Goal: Navigation & Orientation: Find specific page/section

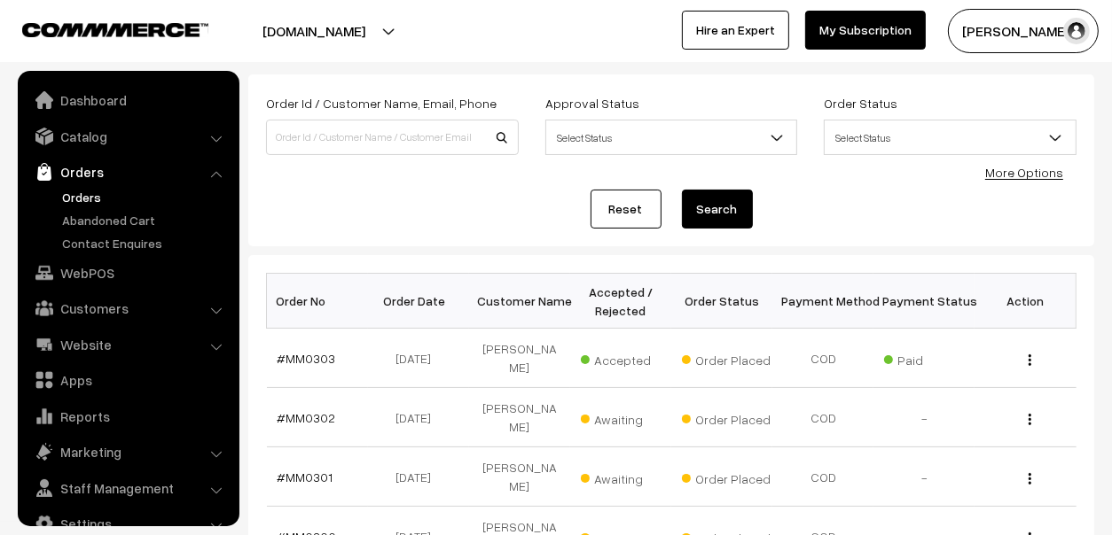
scroll to position [29, 0]
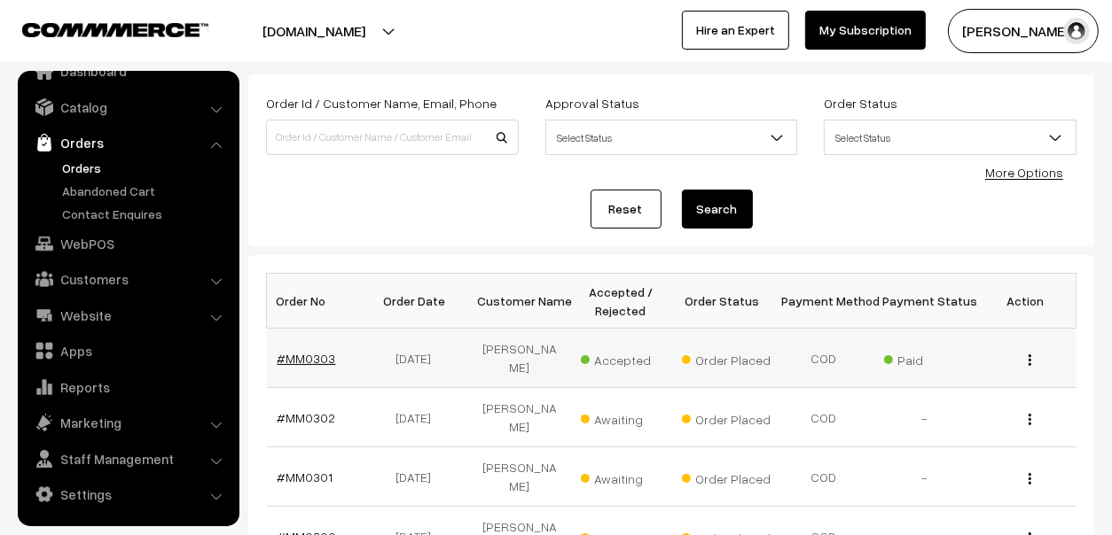
click at [313, 351] on link "#MM0303" at bounding box center [306, 358] width 59 height 15
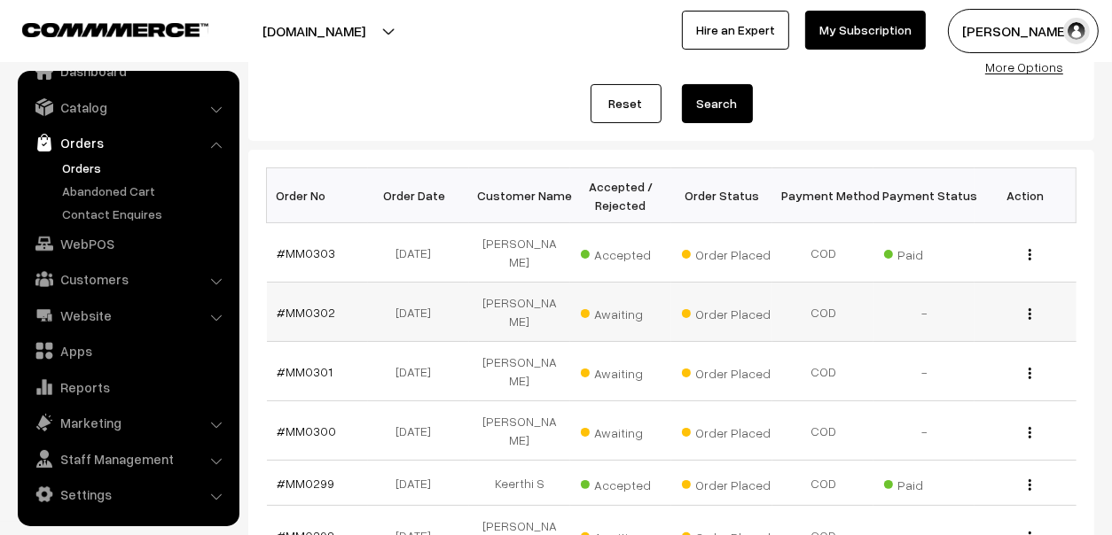
scroll to position [176, 0]
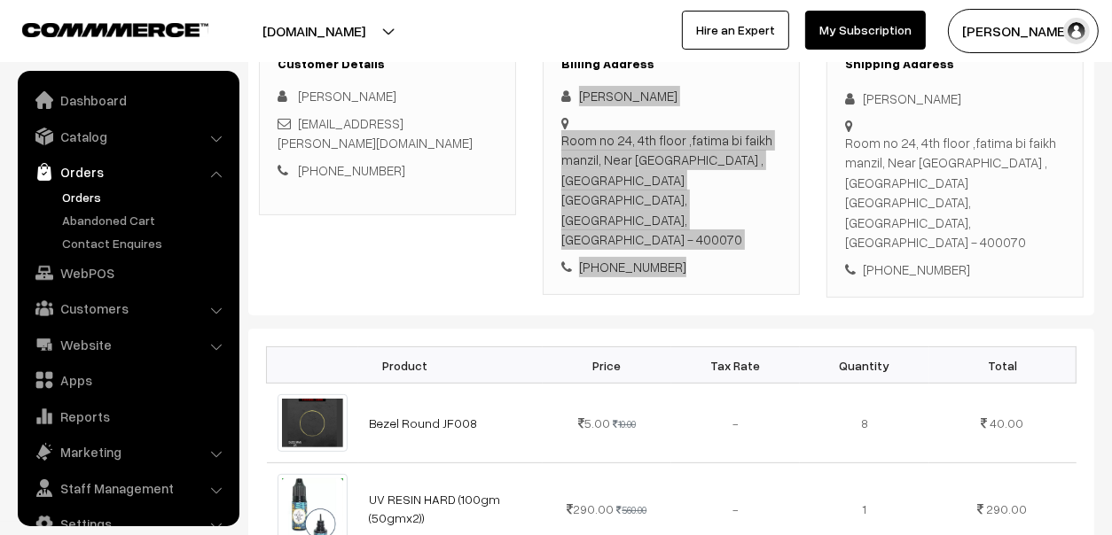
scroll to position [29, 0]
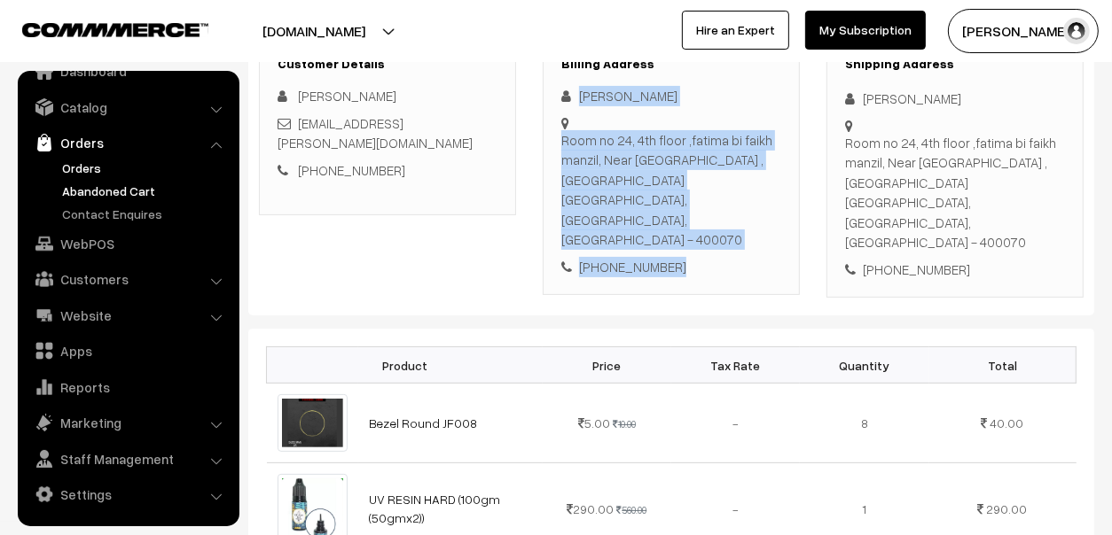
click at [65, 196] on link "Abandoned Cart" at bounding box center [146, 191] width 176 height 19
click at [106, 192] on link "Abandoned Cart" at bounding box center [146, 191] width 176 height 19
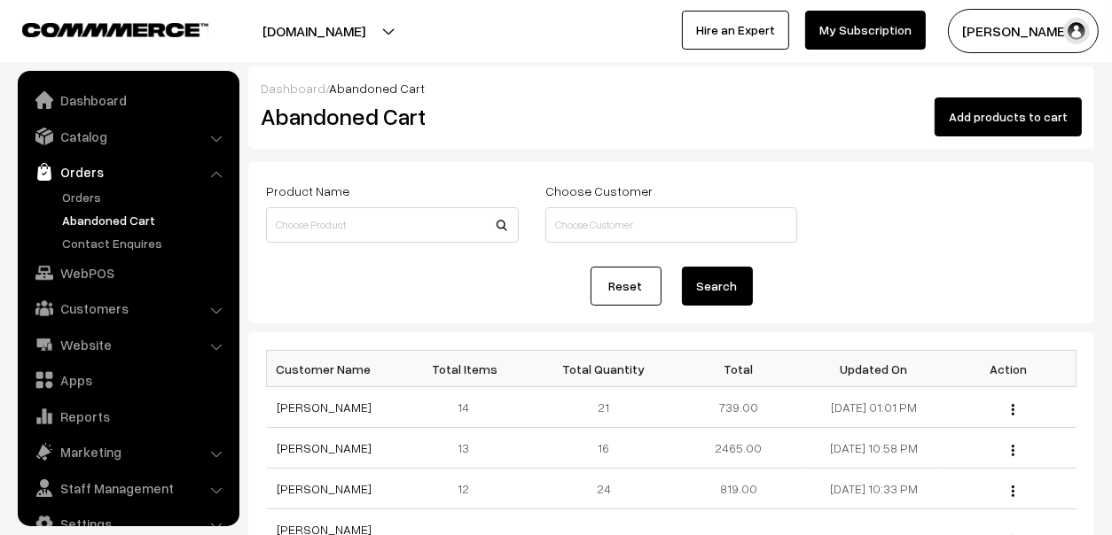
scroll to position [29, 0]
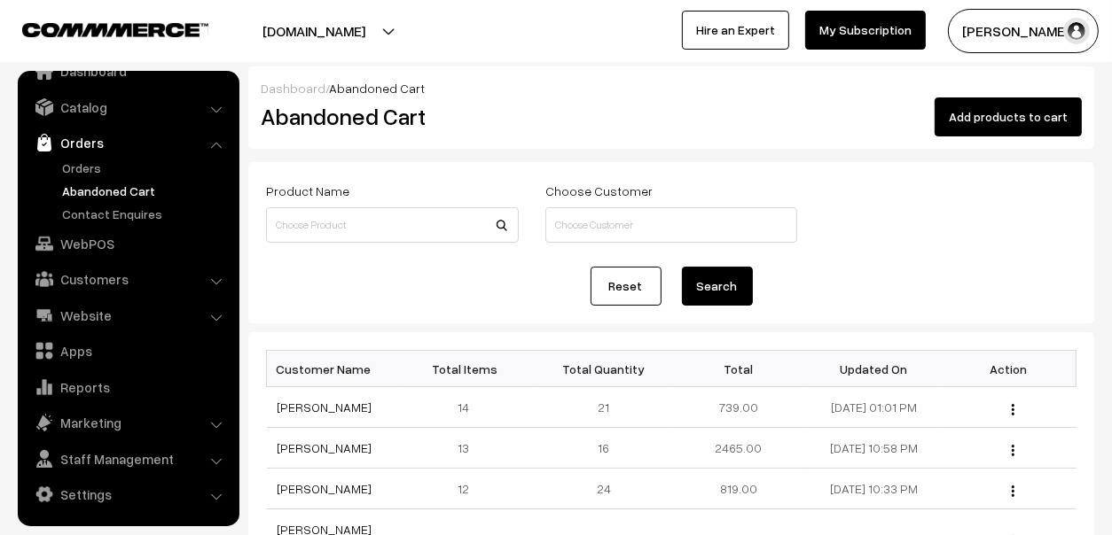
click at [306, 120] on h2 "Abandoned Cart" at bounding box center [389, 116] width 256 height 27
